Goal: Navigation & Orientation: Find specific page/section

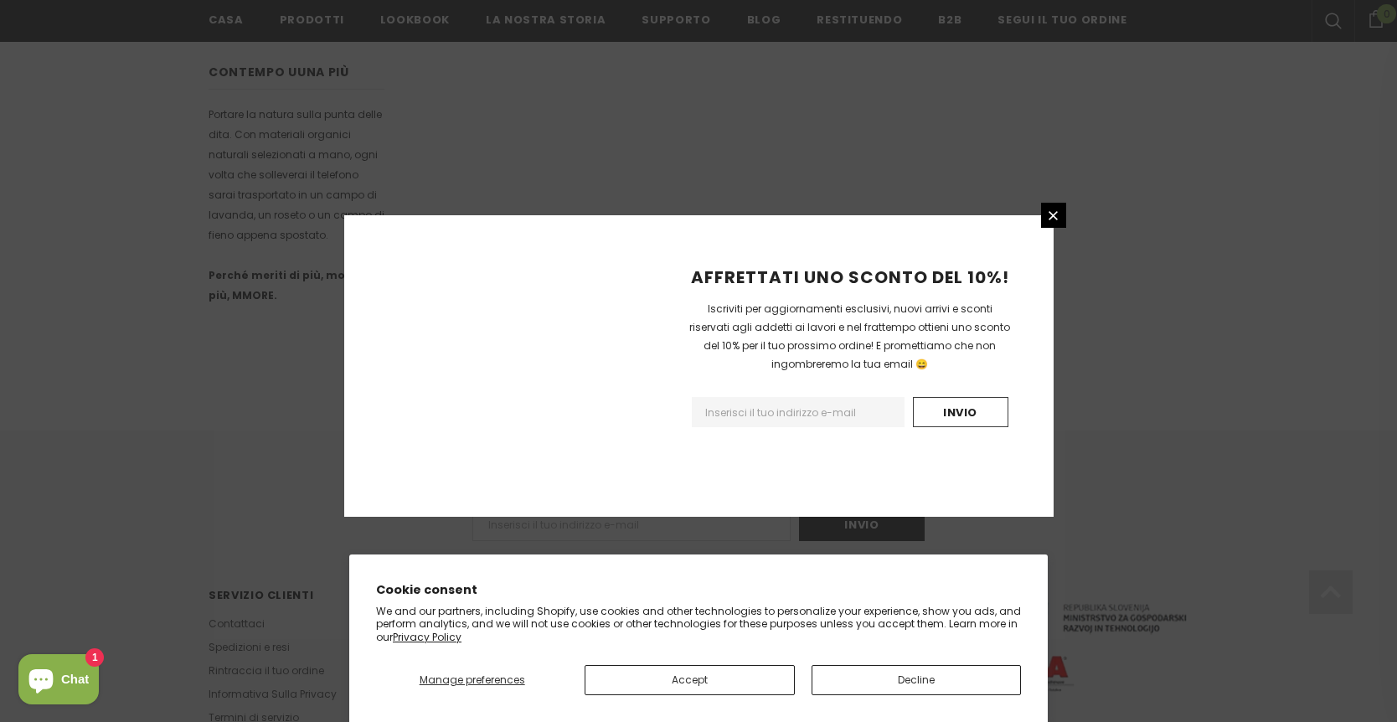
scroll to position [995, 0]
